Goal: Check status: Check status

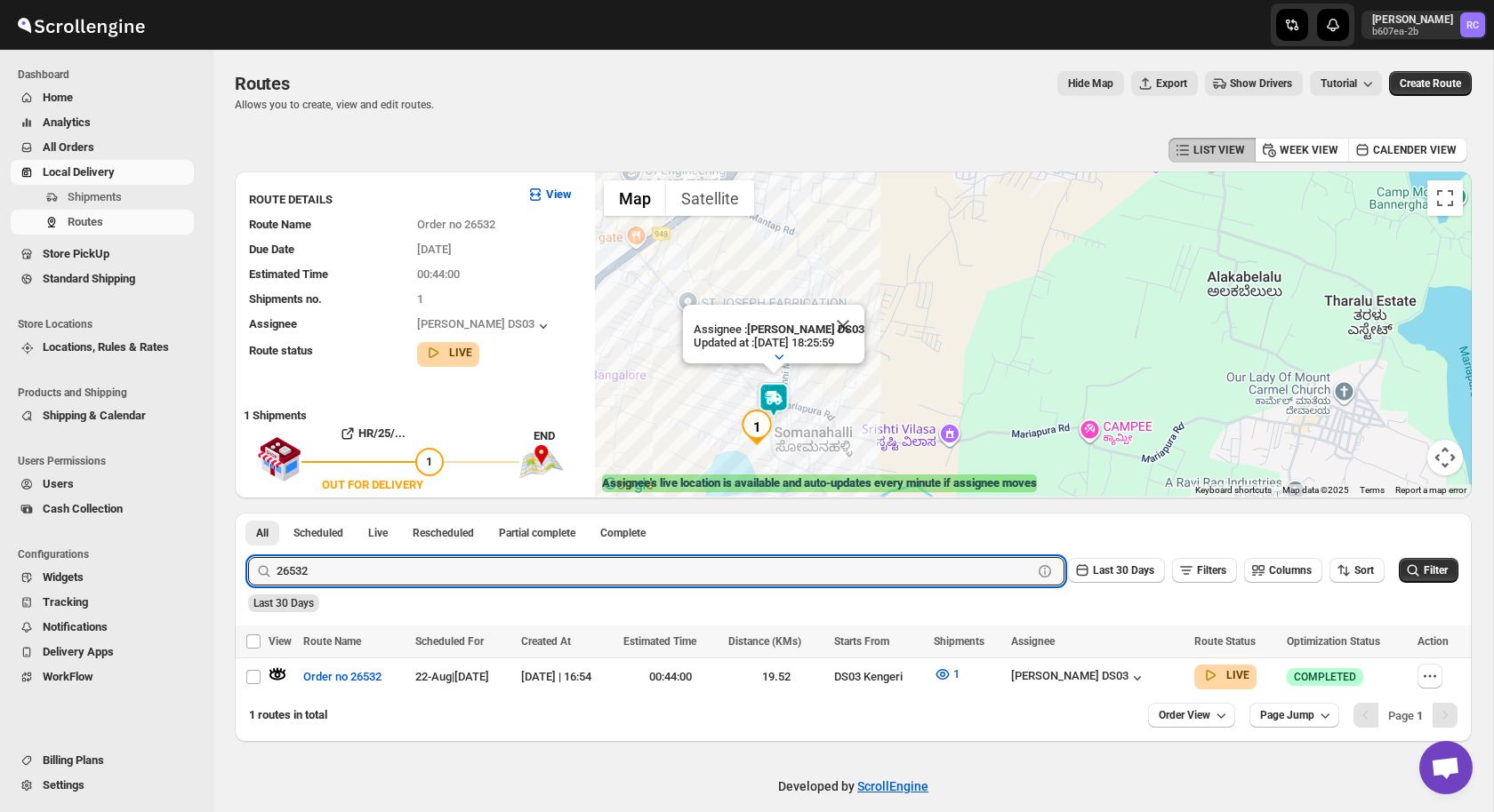
click at [344, 564] on input "26532" at bounding box center [655, 571] width 755 height 28
click at [249, 513] on button "Submit" at bounding box center [274, 521] width 51 height 19
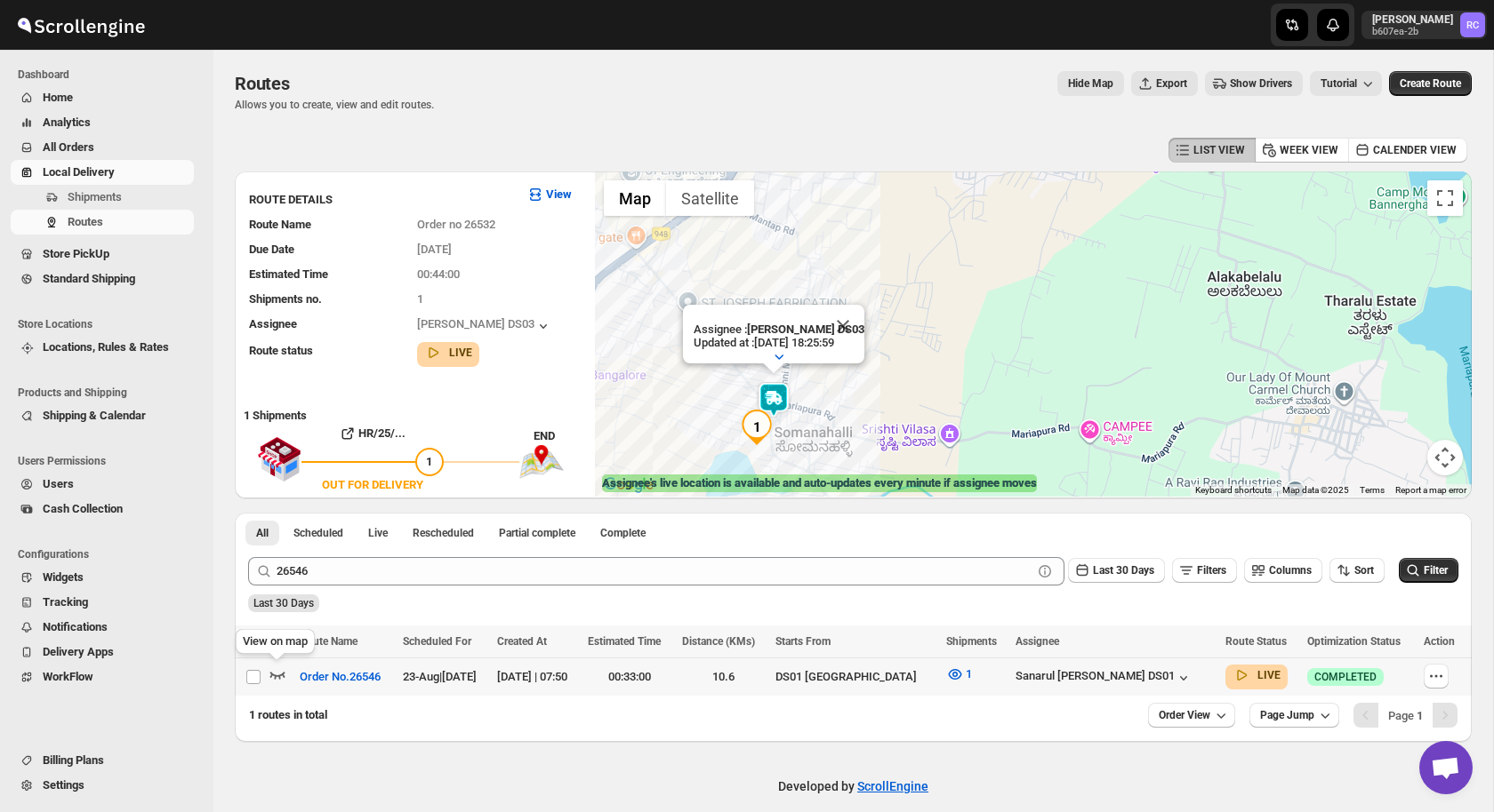
click at [275, 675] on icon "button" at bounding box center [277, 675] width 15 height 7
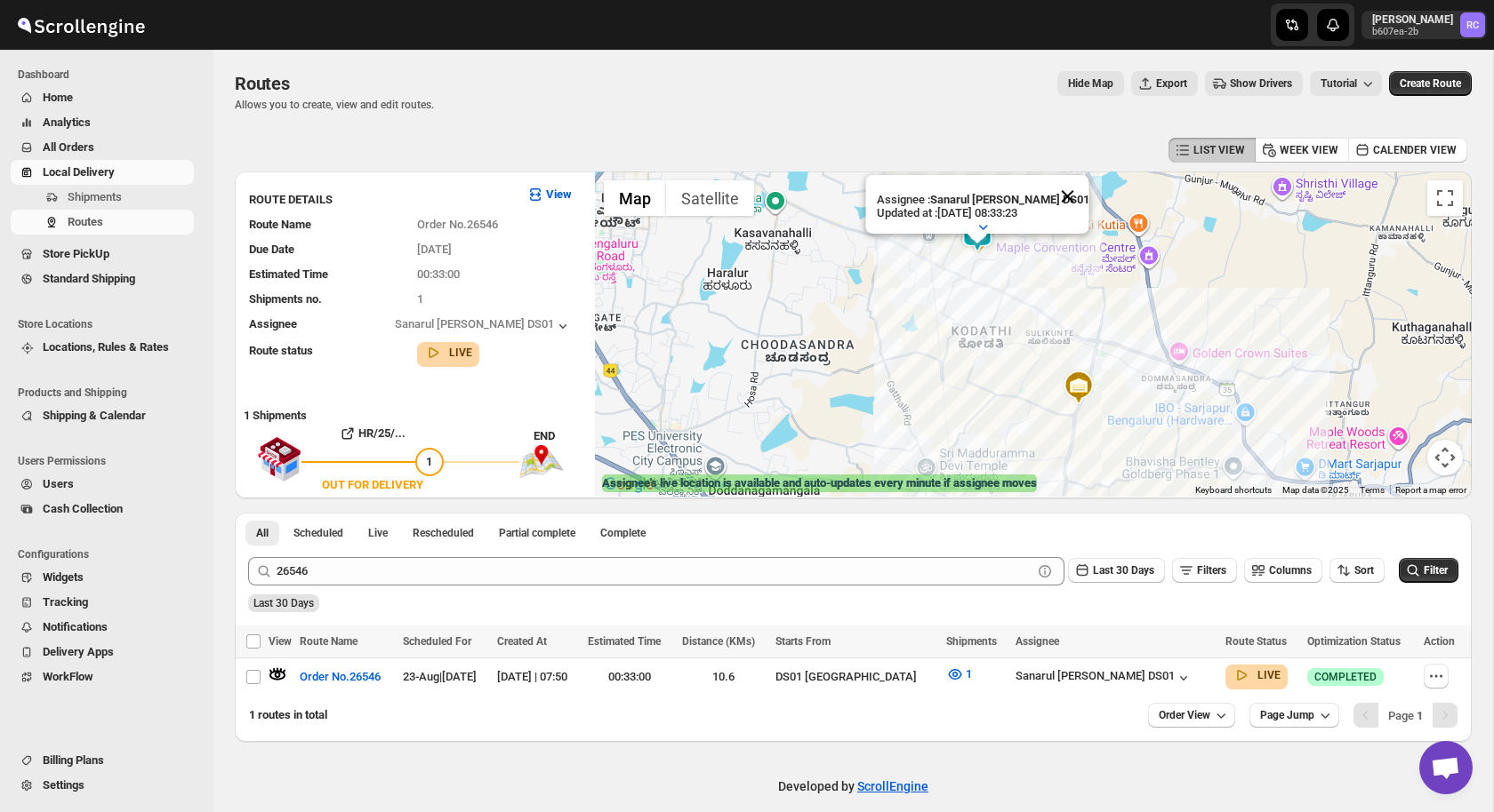
click at [1054, 190] on button "Close" at bounding box center [1067, 197] width 43 height 43
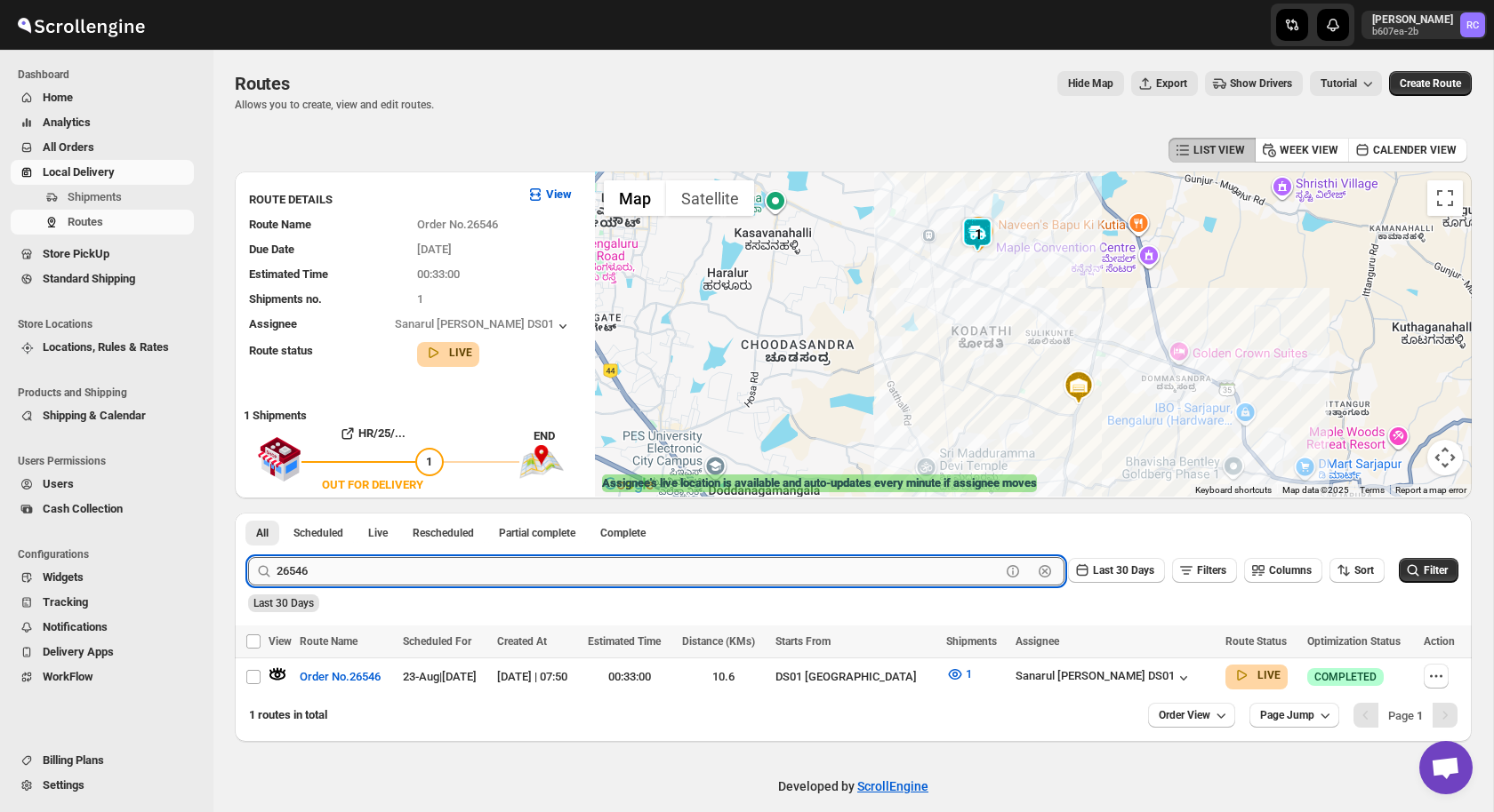
click at [330, 571] on input "26546" at bounding box center [639, 571] width 724 height 28
paste input "15"
type input "26515"
click at [249, 513] on button "Submit" at bounding box center [274, 521] width 51 height 19
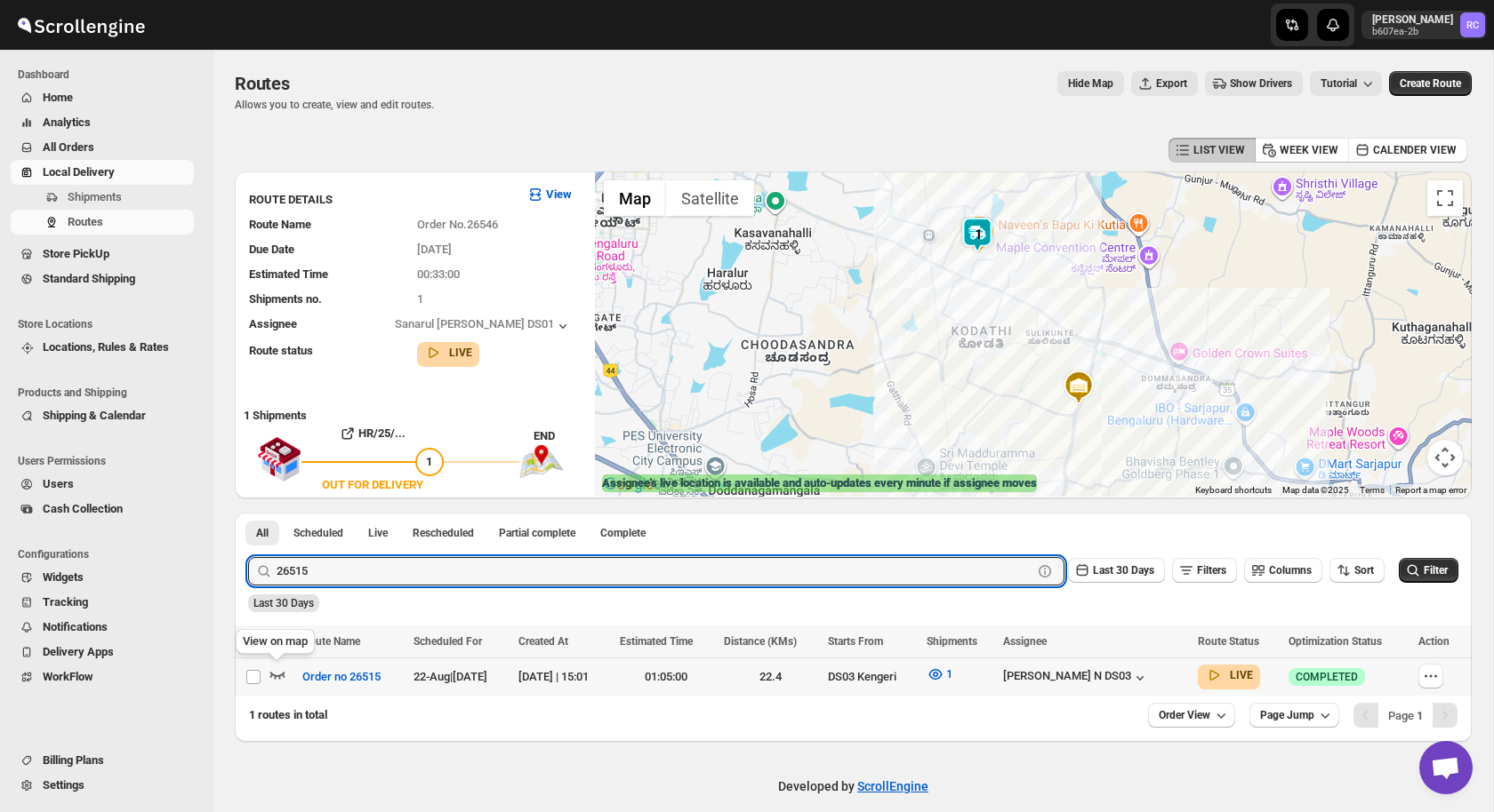
click at [283, 675] on icon "button" at bounding box center [277, 675] width 15 height 7
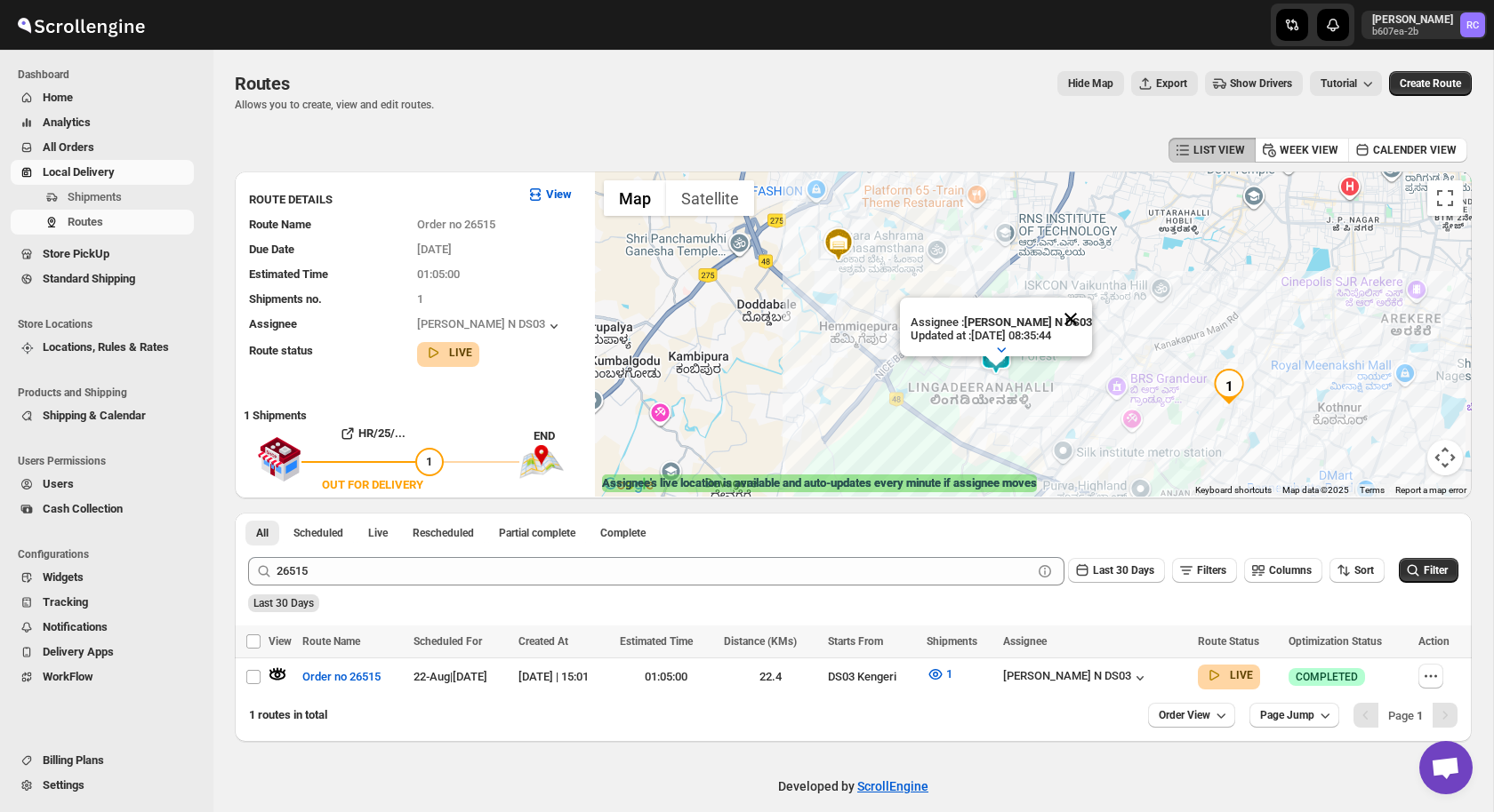
click at [1072, 322] on button "Close" at bounding box center [1070, 319] width 43 height 43
